Goal: Task Accomplishment & Management: Use online tool/utility

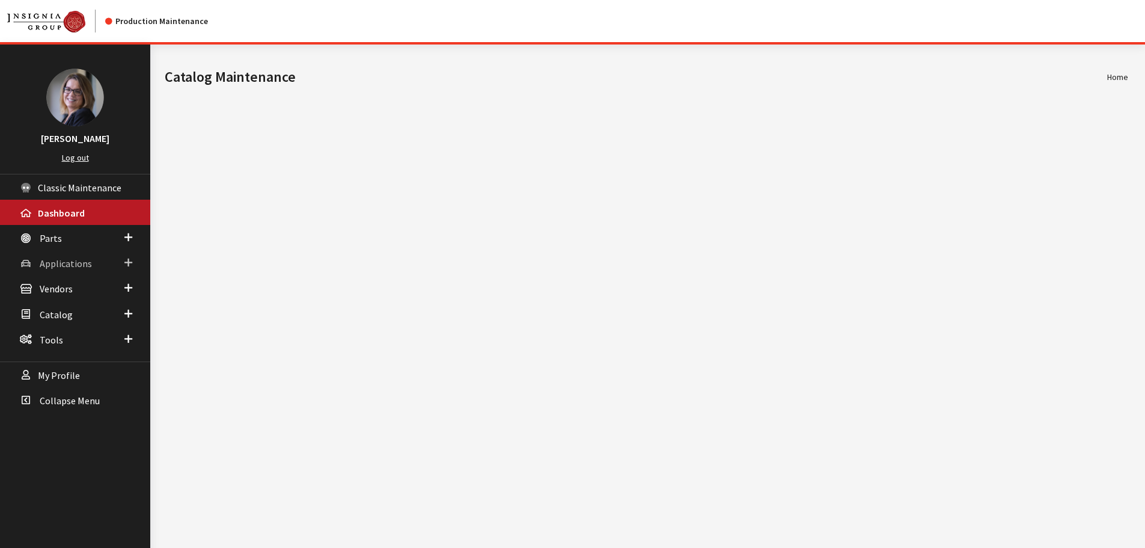
click at [129, 262] on span at bounding box center [128, 263] width 8 height 16
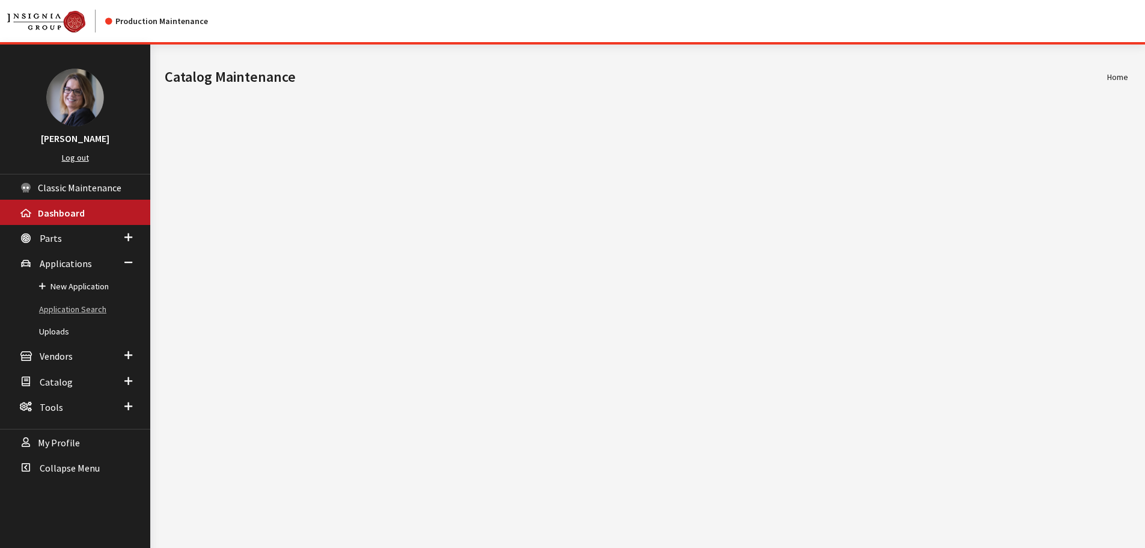
click at [69, 310] on link "Application Search" at bounding box center [75, 309] width 150 height 22
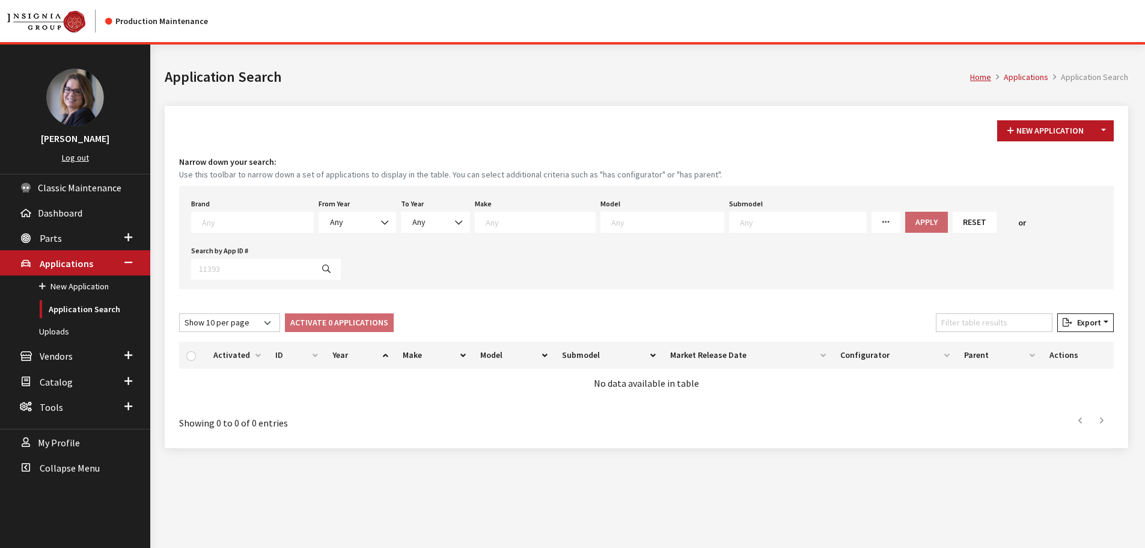
click at [227, 223] on textarea "Search" at bounding box center [257, 221] width 111 height 11
select select "58"
select select
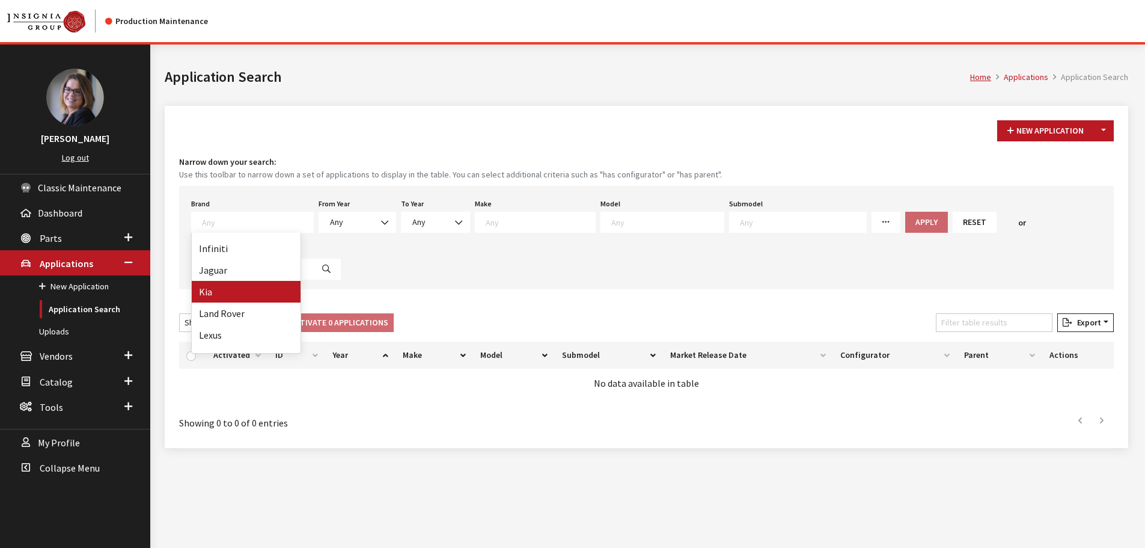
select select
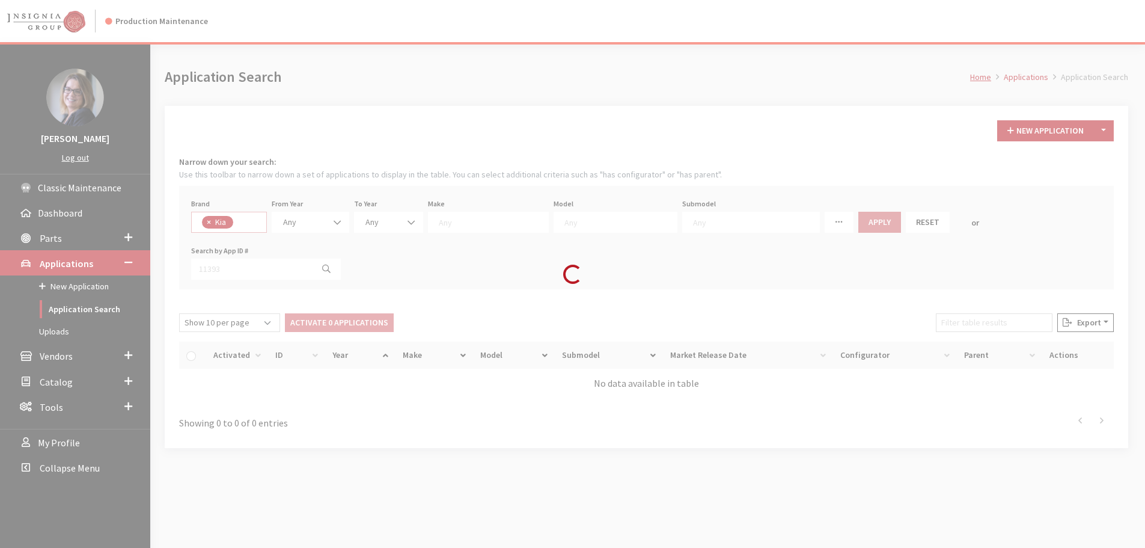
scroll to position [148, 0]
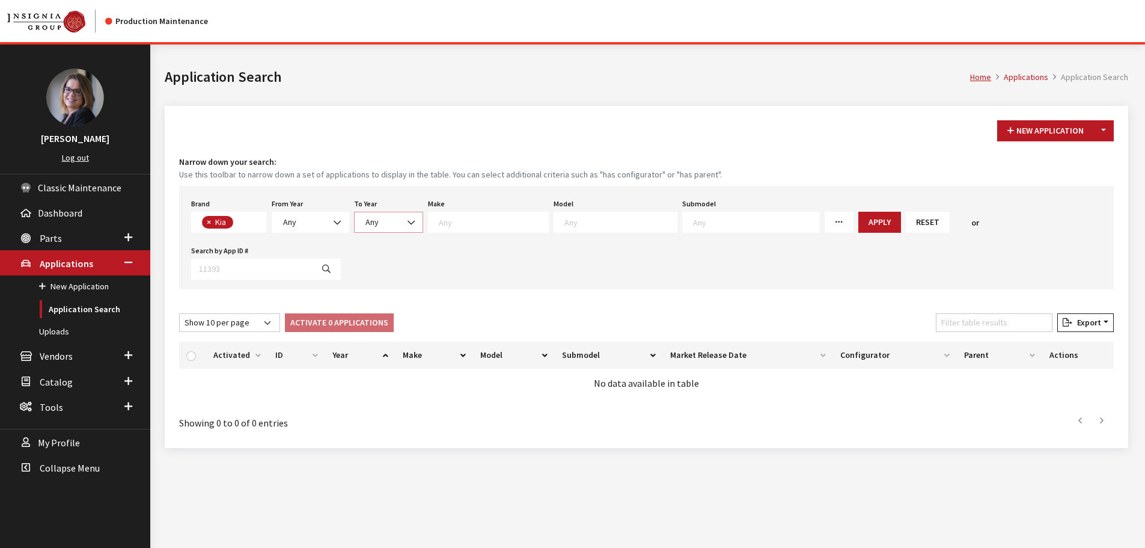
click at [386, 221] on span "Any" at bounding box center [388, 222] width 53 height 13
select select "2026"
select select
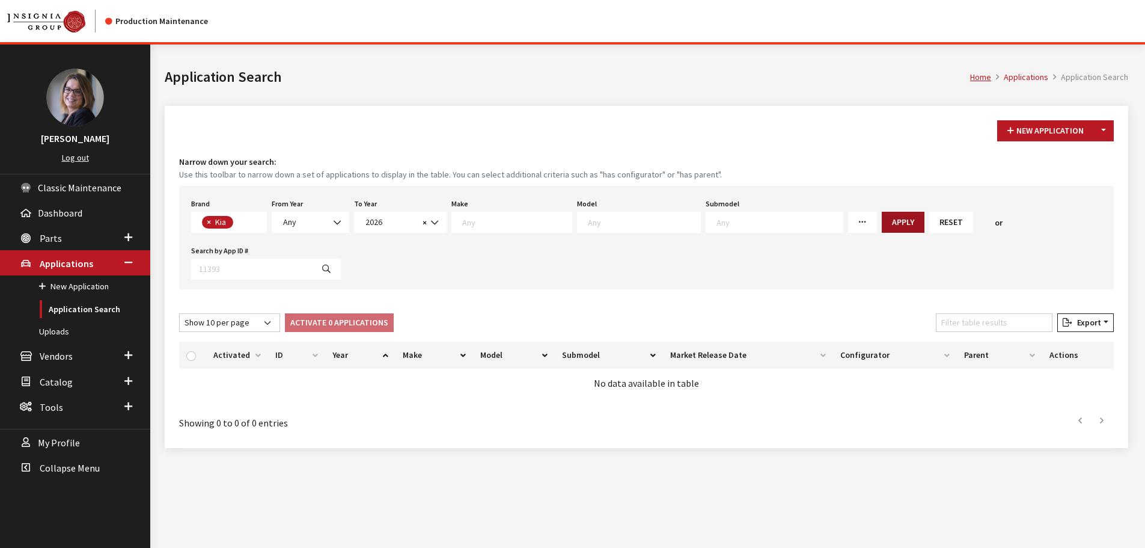
click at [882, 218] on button "Apply" at bounding box center [903, 222] width 43 height 21
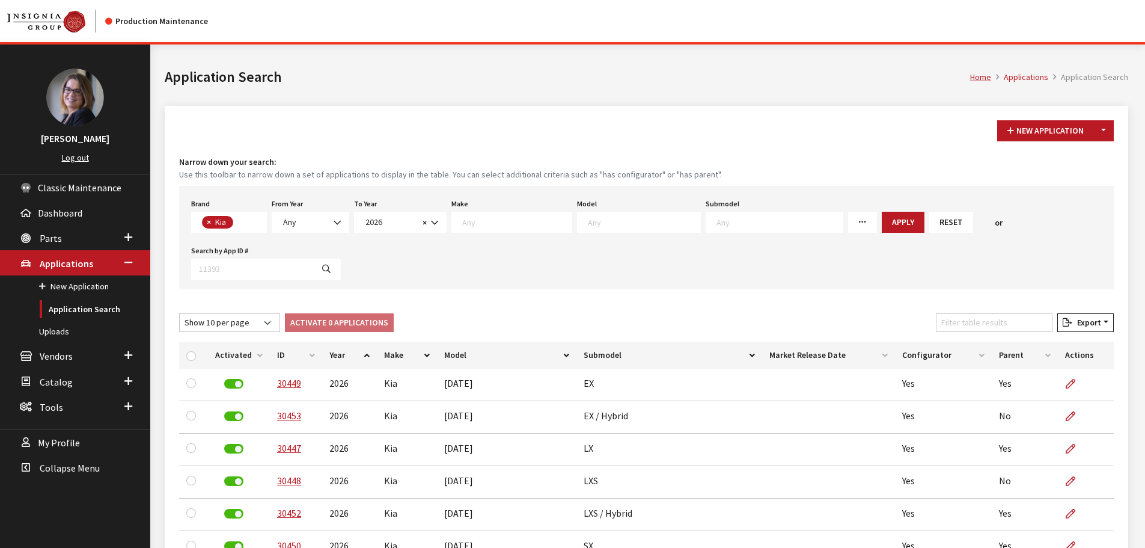
click at [367, 352] on th "Year" at bounding box center [349, 354] width 55 height 27
